Goal: Information Seeking & Learning: Learn about a topic

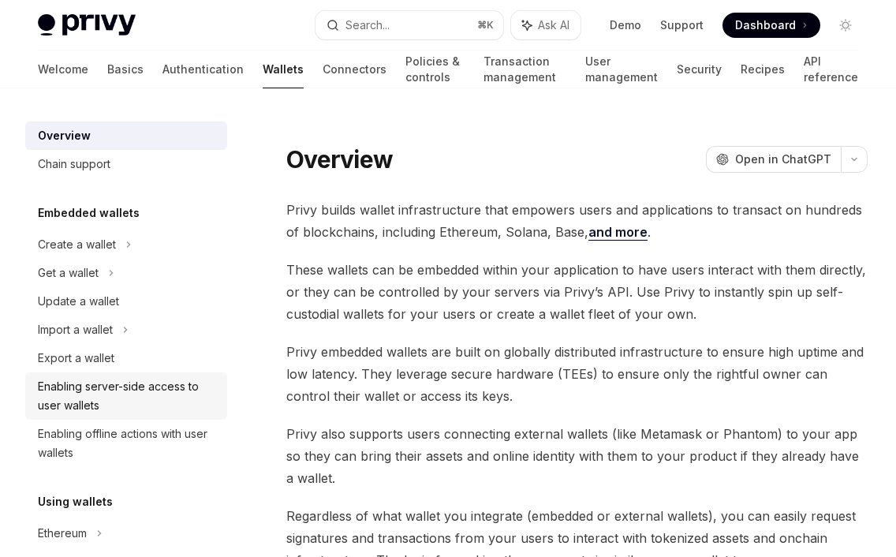
click at [165, 389] on div "Enabling server-side access to user wallets" at bounding box center [128, 396] width 180 height 38
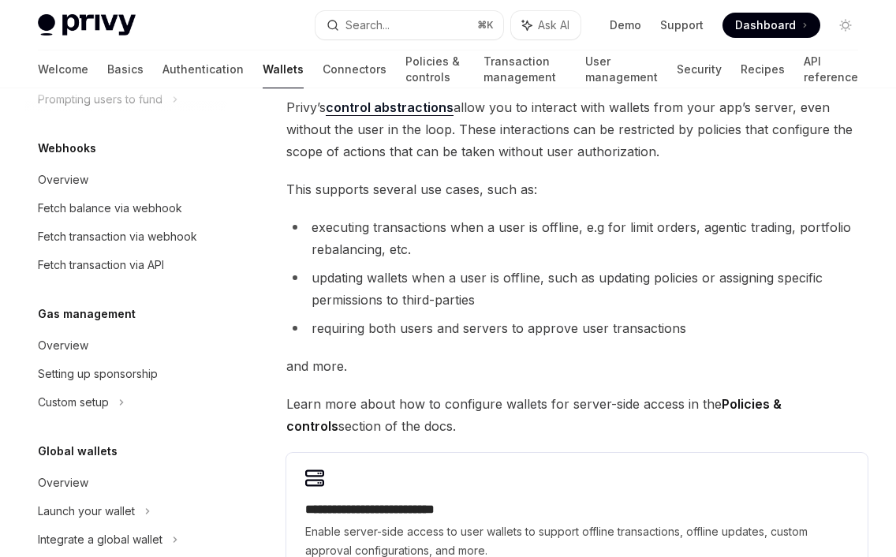
scroll to position [799, 0]
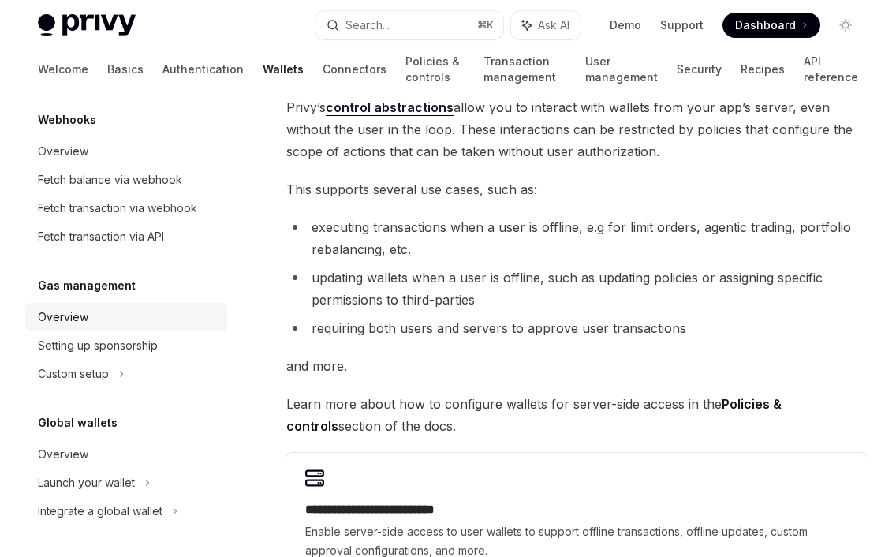
click at [69, 319] on div "Overview" at bounding box center [63, 317] width 51 height 19
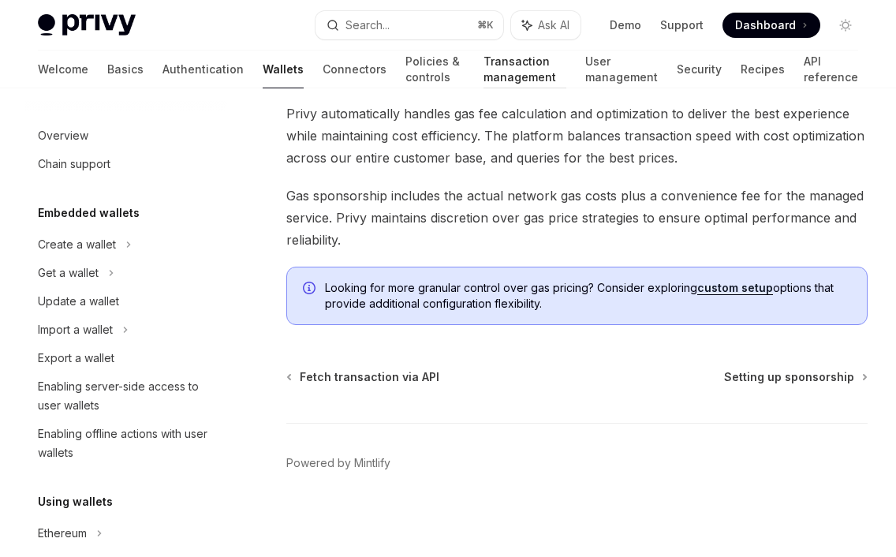
click at [484, 75] on link "Transaction management" at bounding box center [525, 70] width 83 height 38
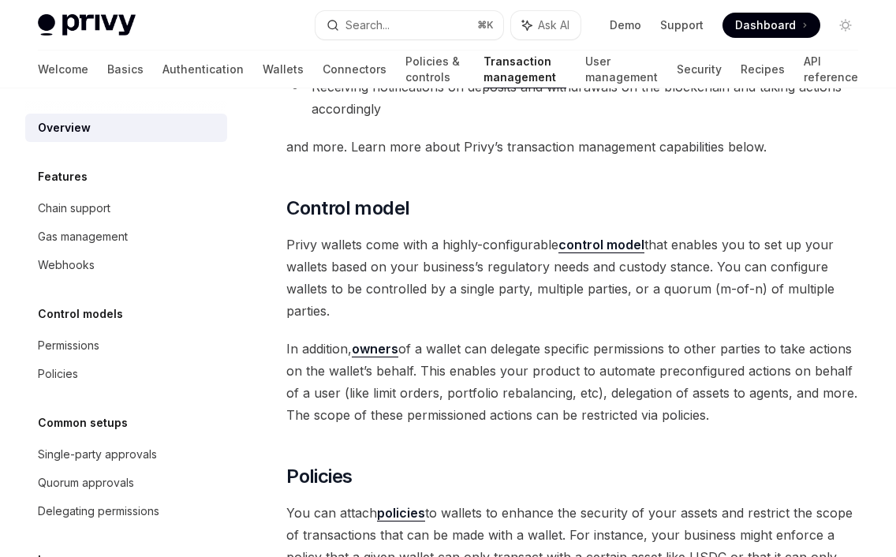
scroll to position [380, 0]
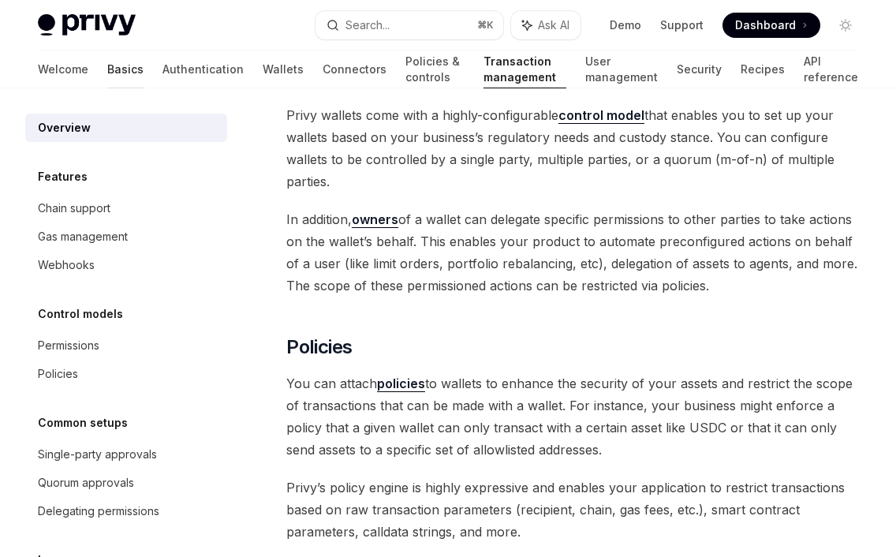
click at [107, 66] on link "Basics" at bounding box center [125, 70] width 36 height 38
type textarea "*"
